Goal: Download file/media: Obtain a digital file from the website

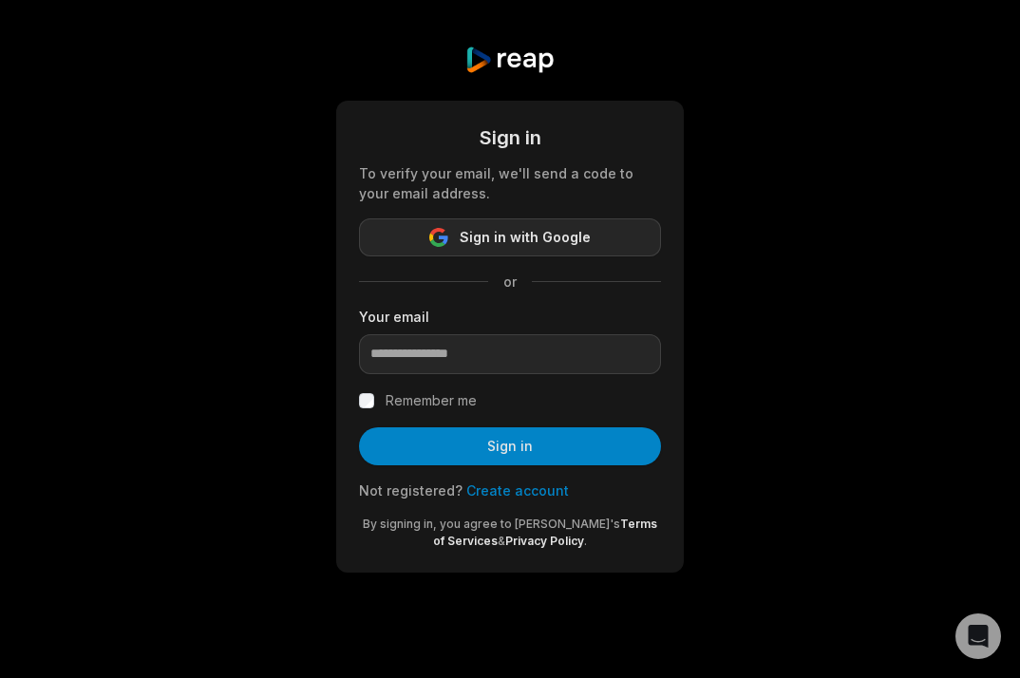
click at [528, 248] on span "Sign in with Google" at bounding box center [525, 237] width 131 height 23
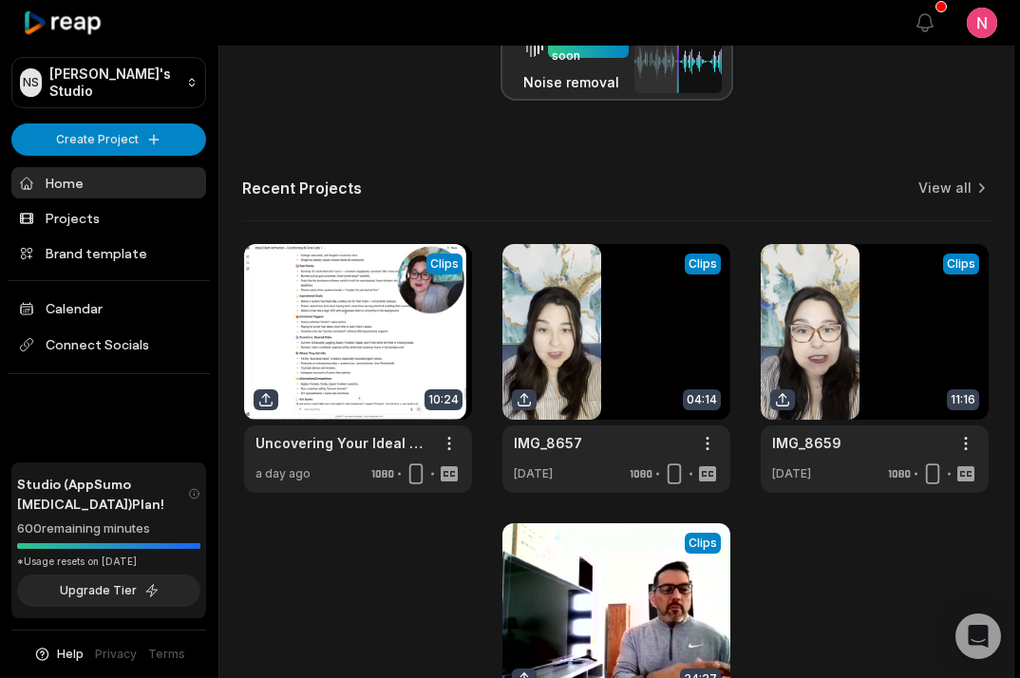
scroll to position [589, 0]
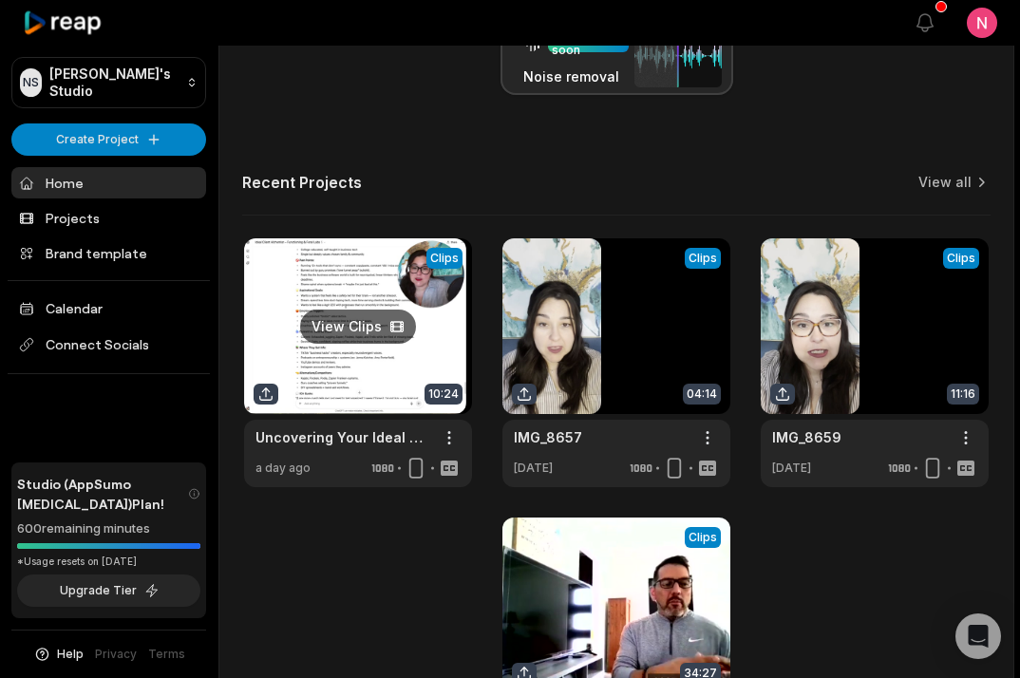
click at [310, 284] on link at bounding box center [358, 362] width 228 height 249
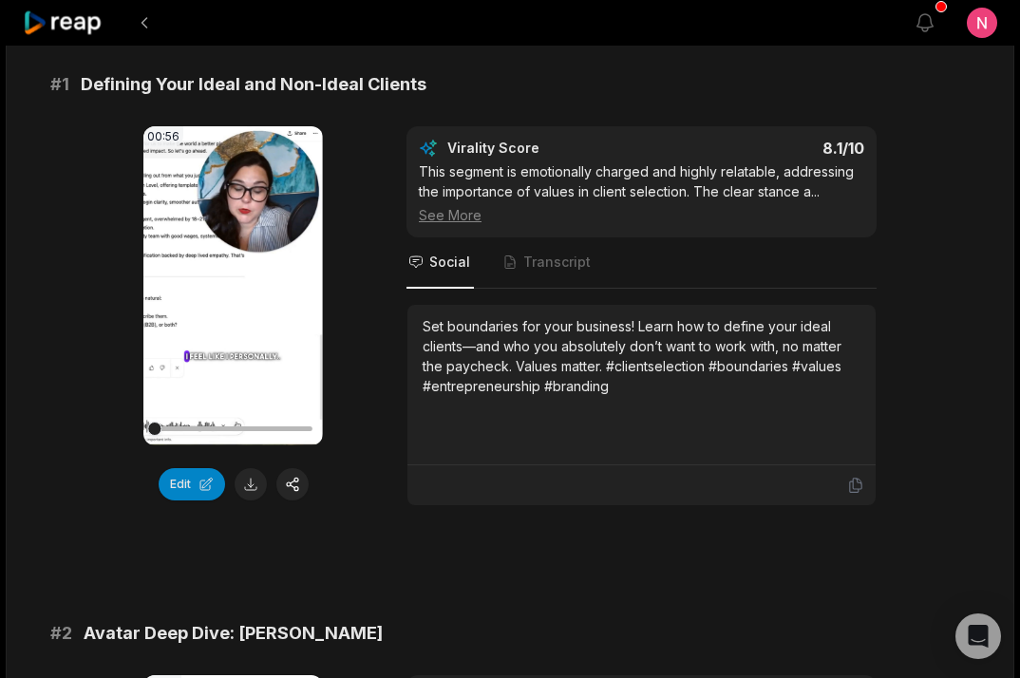
scroll to position [167, 0]
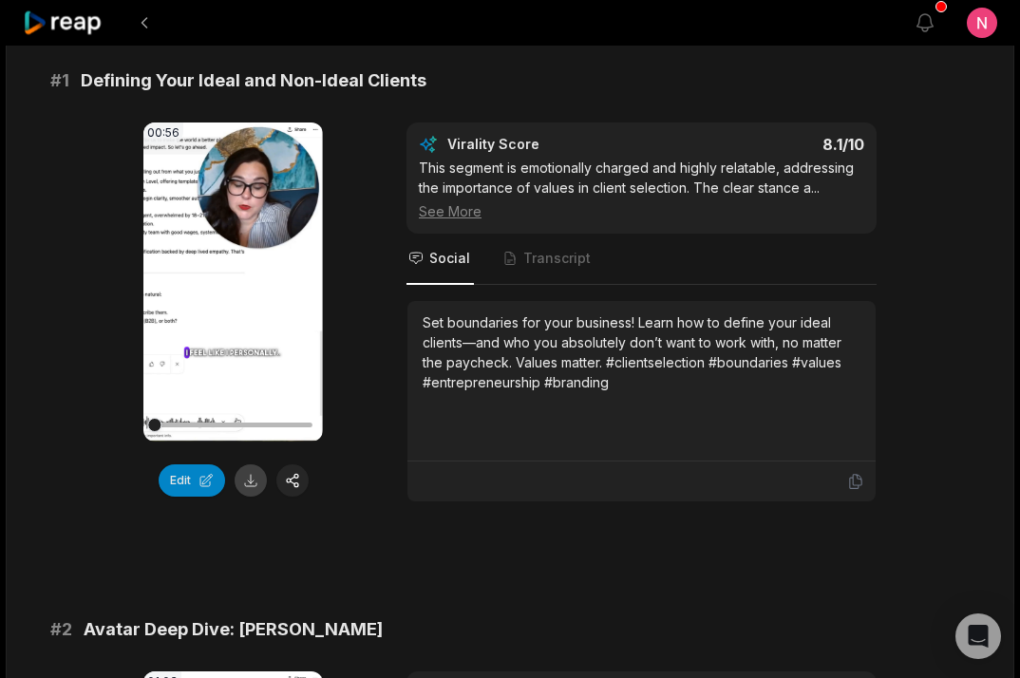
click at [247, 474] on button at bounding box center [251, 480] width 32 height 32
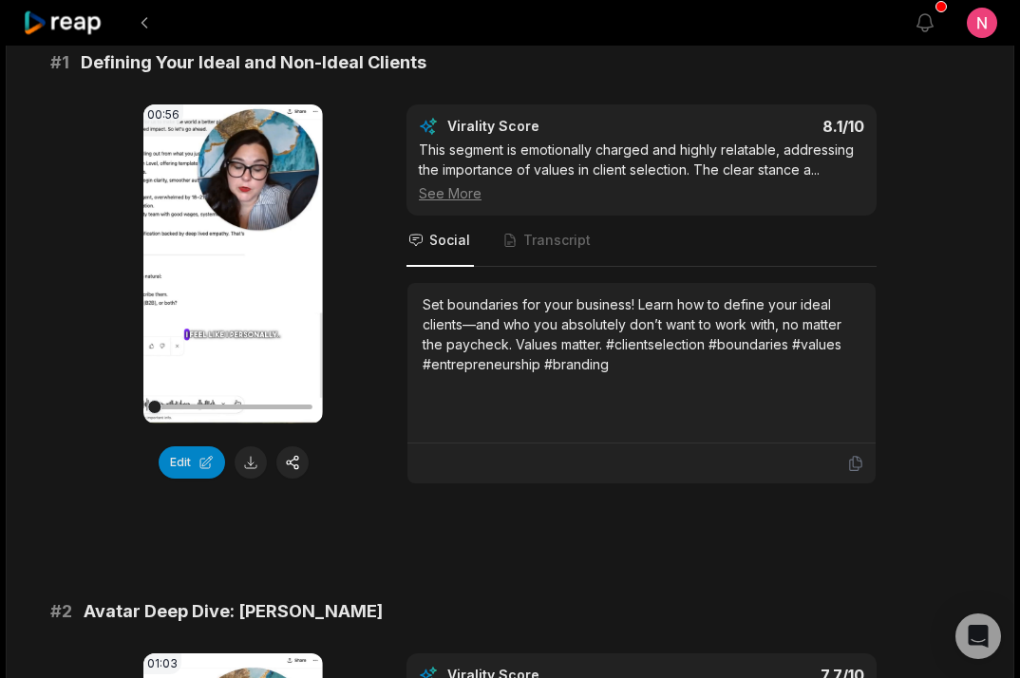
scroll to position [186, 0]
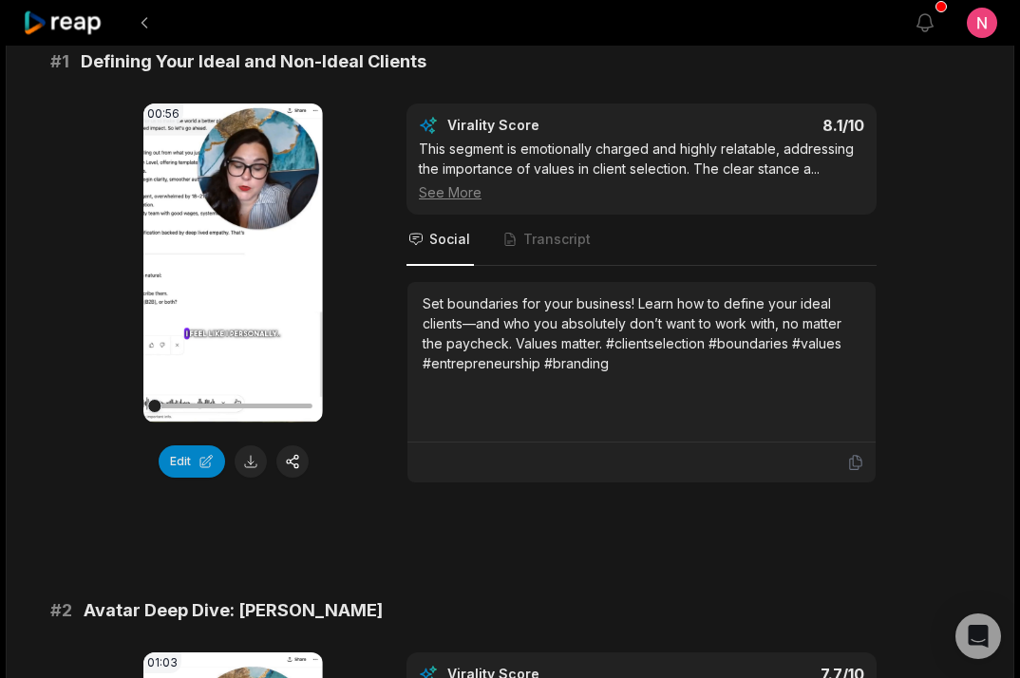
click at [451, 190] on div "See More" at bounding box center [641, 192] width 445 height 20
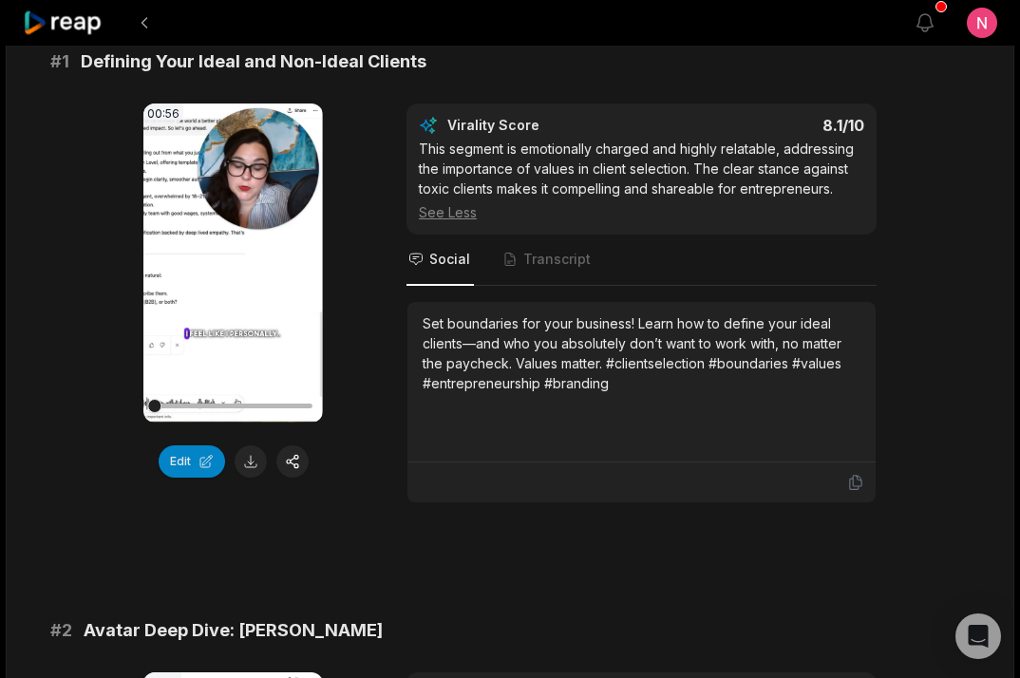
click at [485, 381] on div "Set boundaries for your business! Learn how to define your ideal clients—and wh…" at bounding box center [642, 353] width 438 height 80
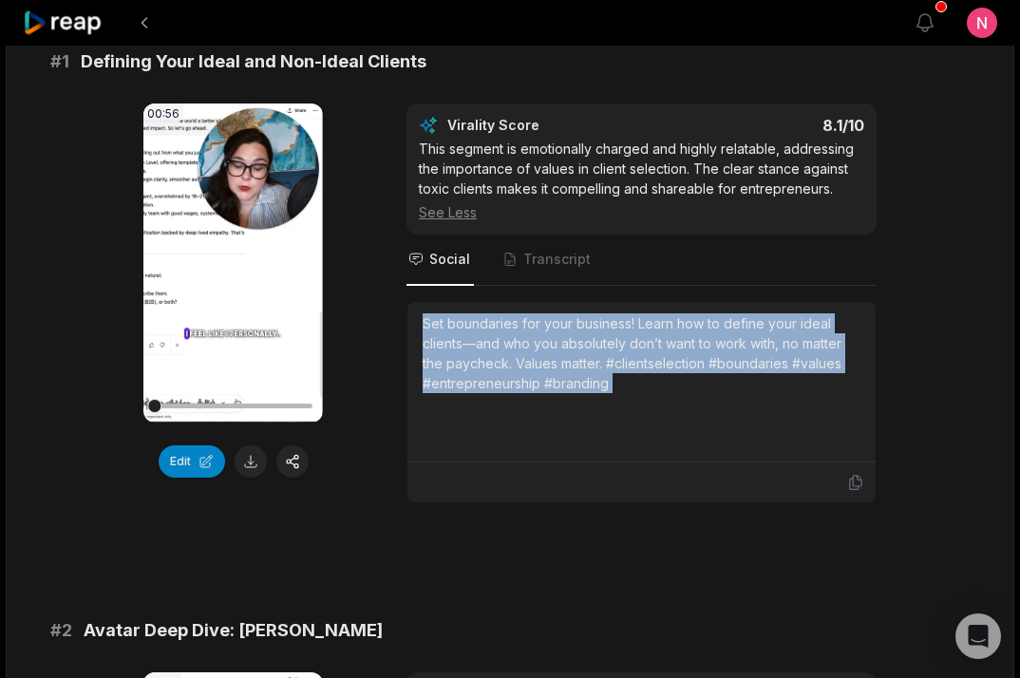
click at [485, 381] on div "Set boundaries for your business! Learn how to define your ideal clients—and wh…" at bounding box center [642, 353] width 438 height 80
copy div "Set boundaries for your business! Learn how to define your ideal clients—and wh…"
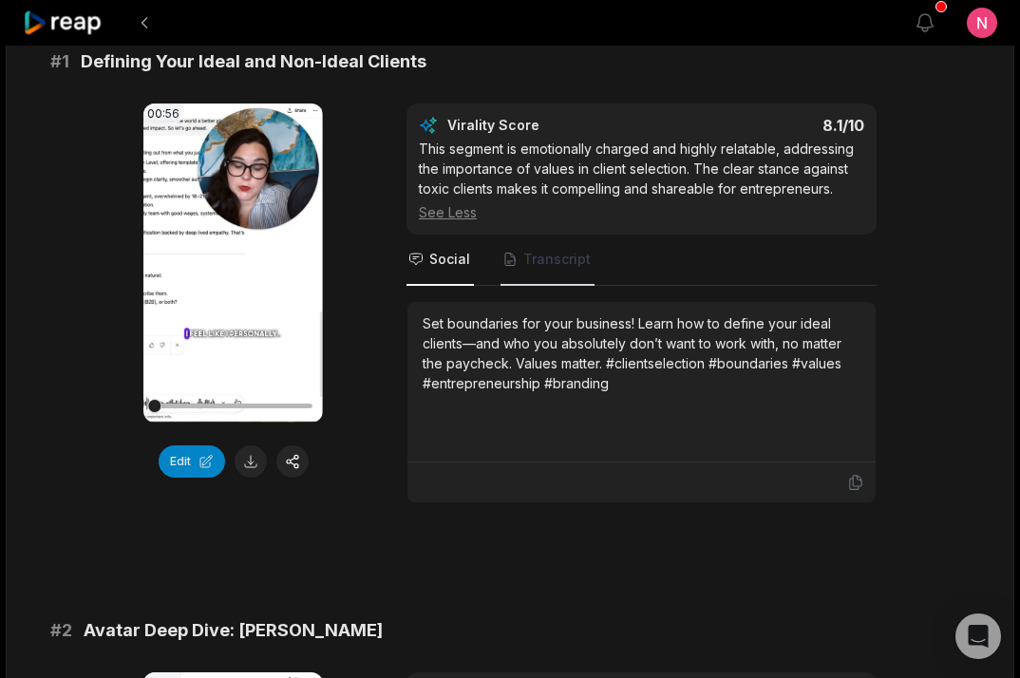
click at [570, 253] on span "Transcript" at bounding box center [556, 259] width 67 height 19
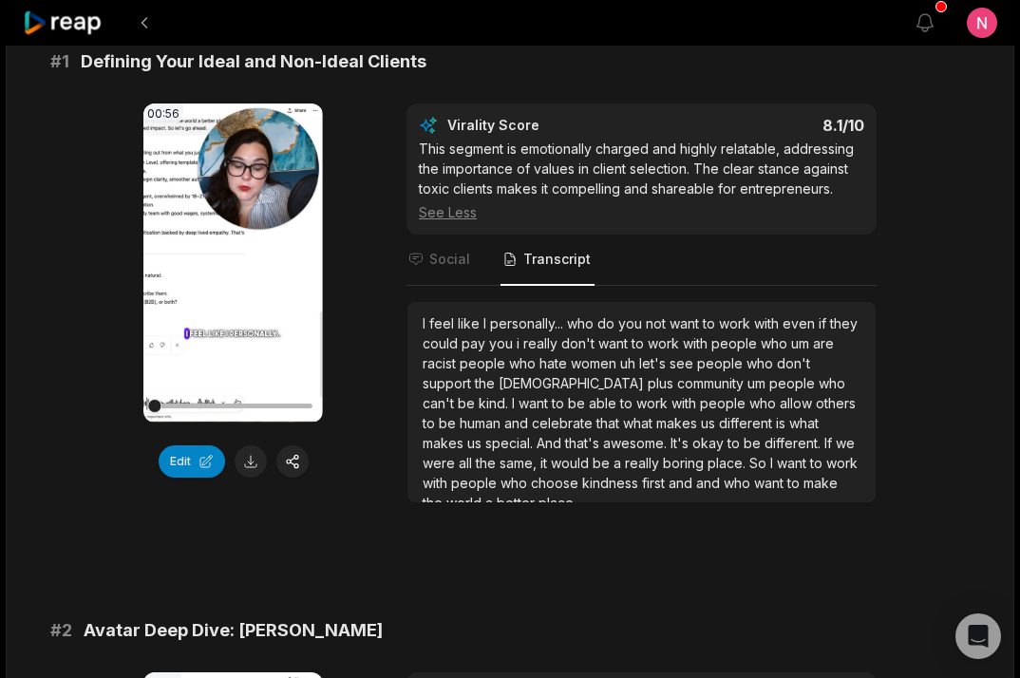
click at [677, 381] on span "community" at bounding box center [712, 383] width 70 height 16
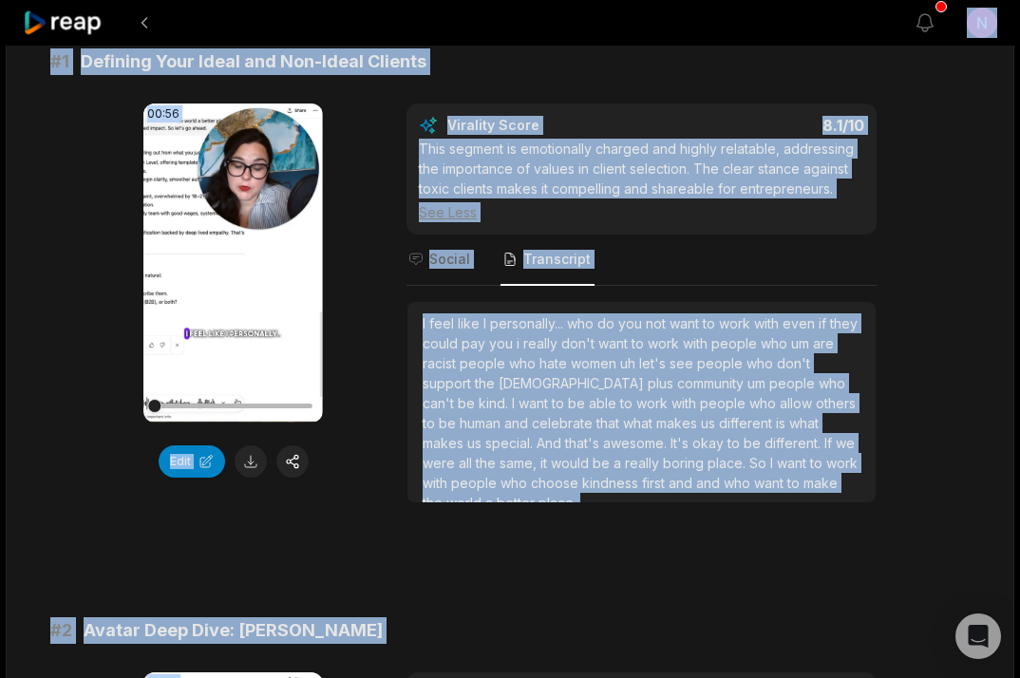
click at [677, 381] on span "community" at bounding box center [712, 383] width 70 height 16
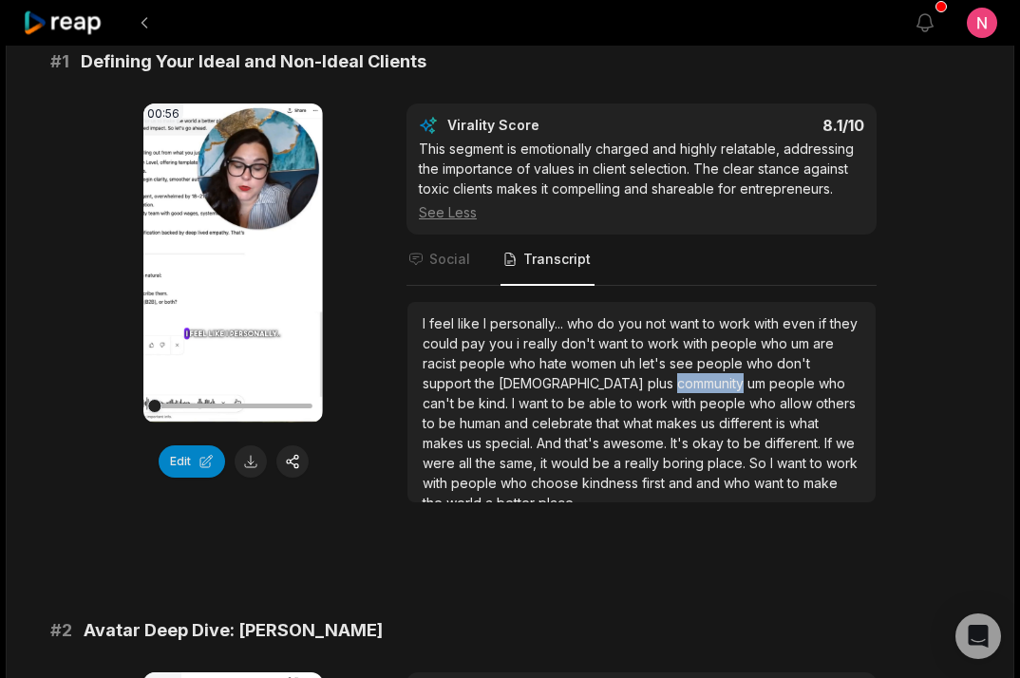
click at [677, 381] on span "community" at bounding box center [712, 383] width 70 height 16
click at [749, 401] on span "who" at bounding box center [764, 403] width 30 height 16
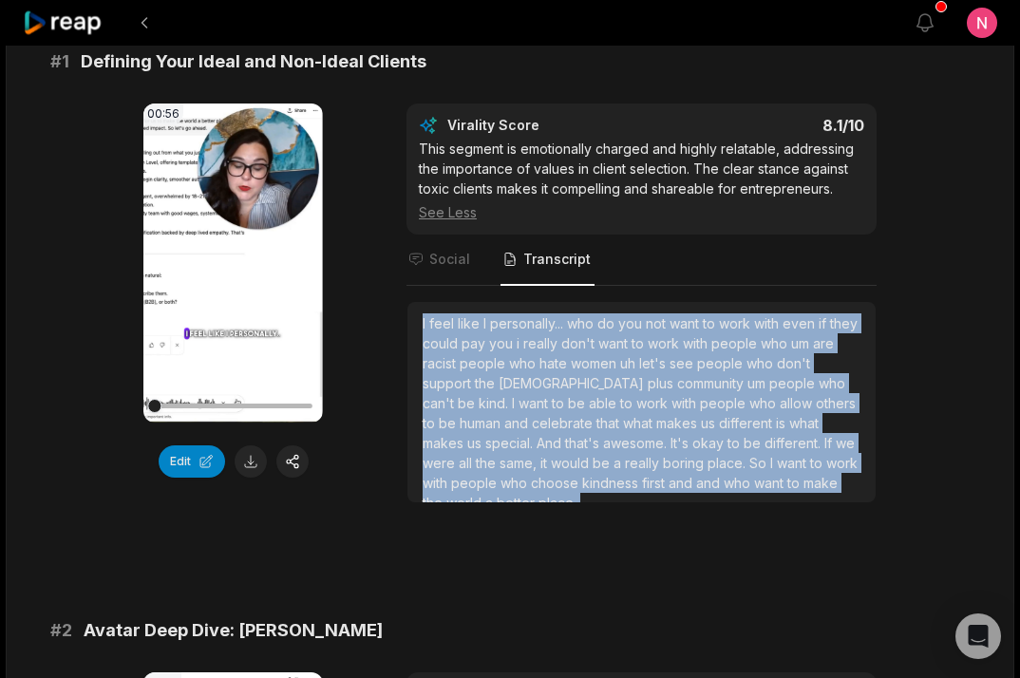
click at [749, 401] on span "who" at bounding box center [764, 403] width 30 height 16
copy div "I feel like I personally... who do you not want to work with even if they could…"
